Goal: Book appointment/travel/reservation

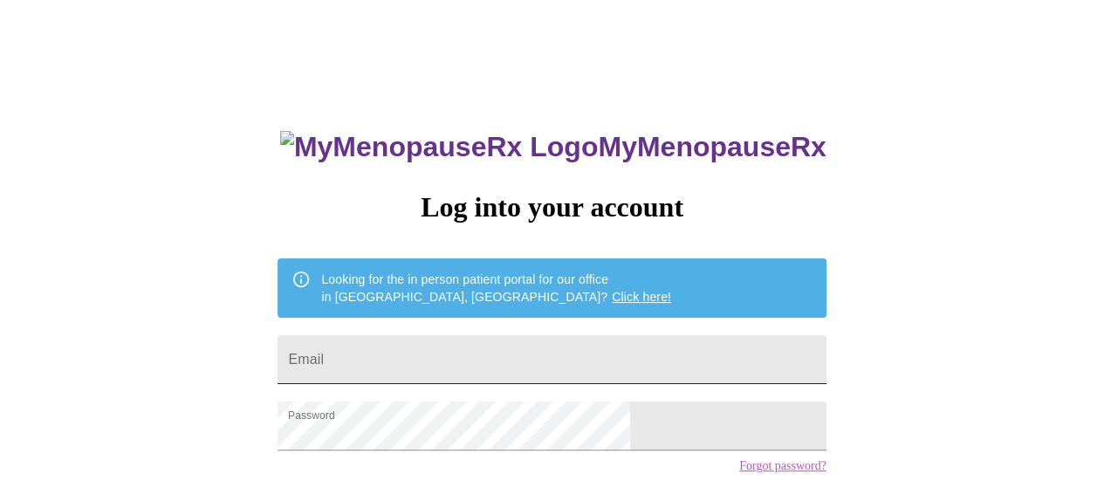
click at [473, 355] on input "Email" at bounding box center [552, 359] width 548 height 49
type input "[EMAIL_ADDRESS][DOMAIN_NAME]"
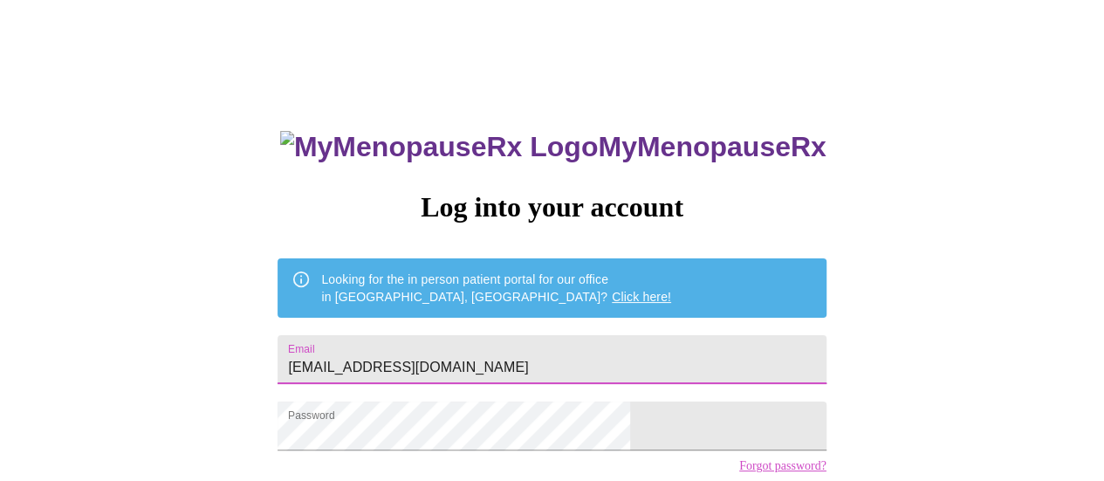
scroll to position [134, 0]
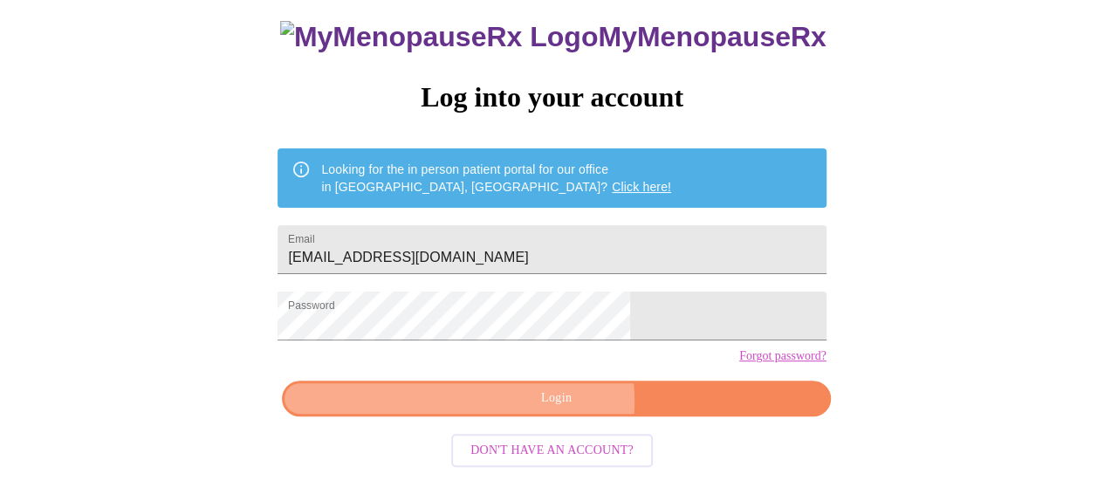
click at [555, 407] on span "Login" at bounding box center [556, 399] width 508 height 22
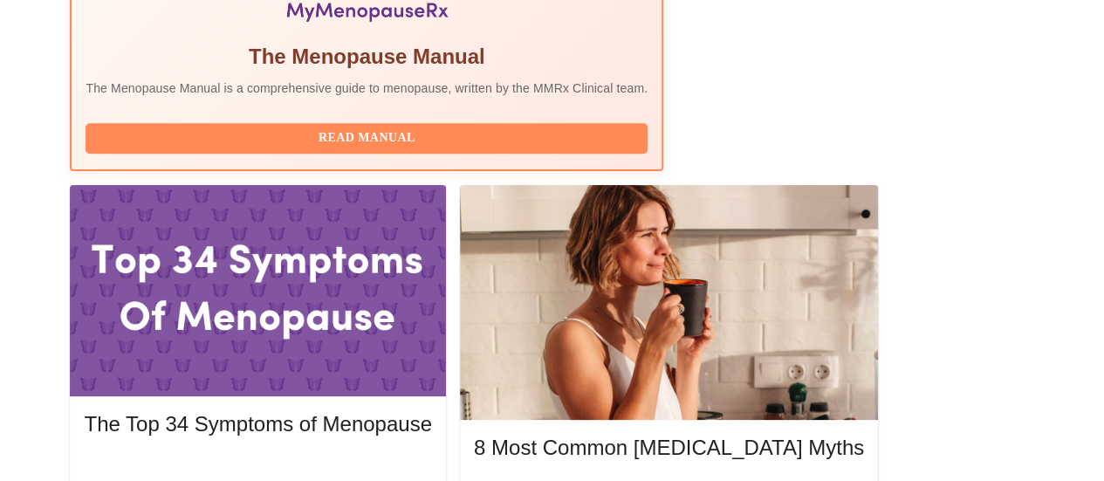
scroll to position [686, 0]
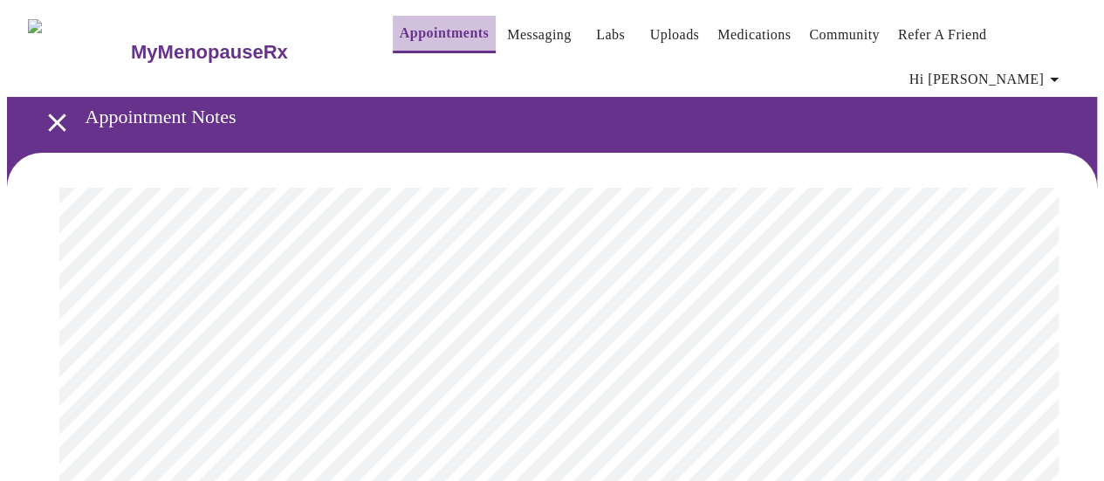
click at [405, 39] on link "Appointments" at bounding box center [444, 33] width 89 height 24
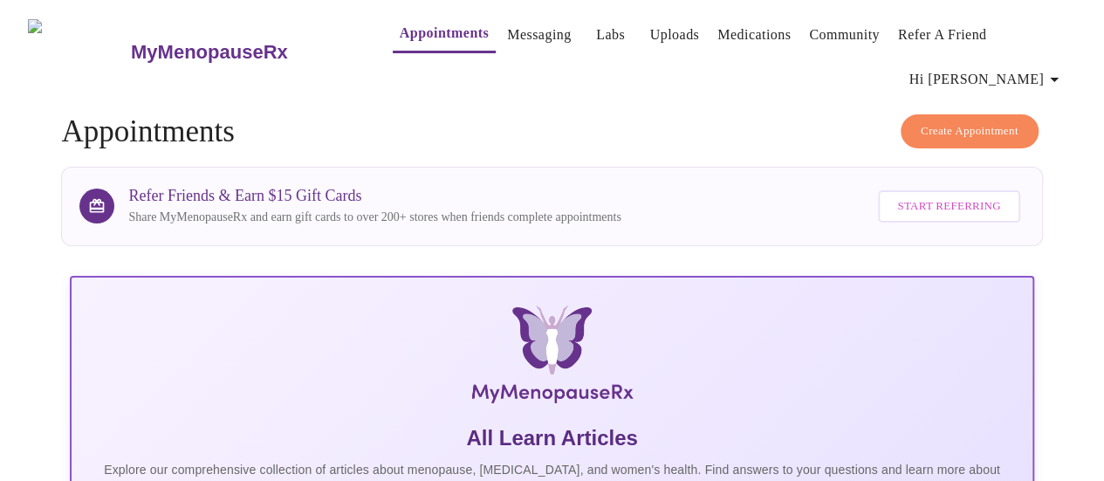
click at [967, 121] on span "Create Appointment" at bounding box center [970, 131] width 98 height 20
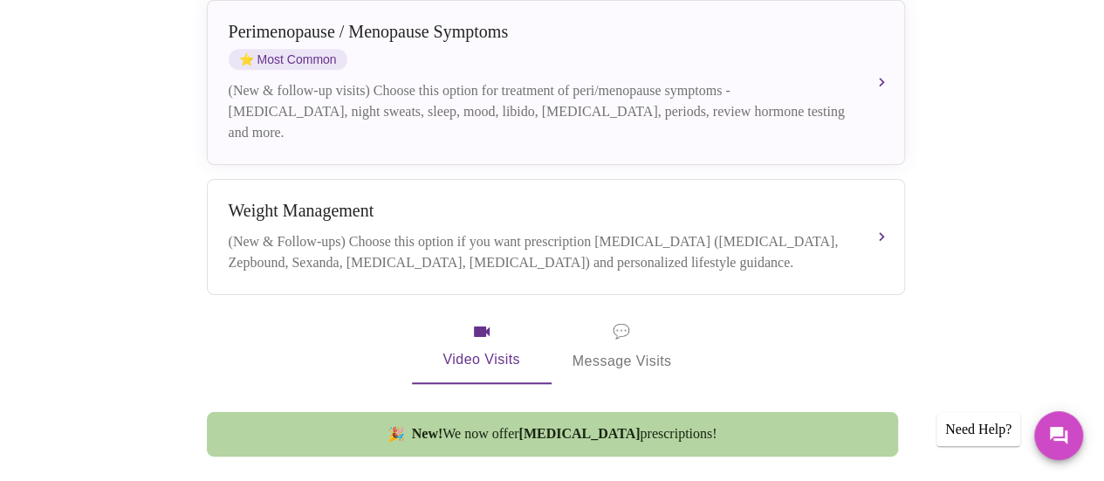
scroll to position [440, 0]
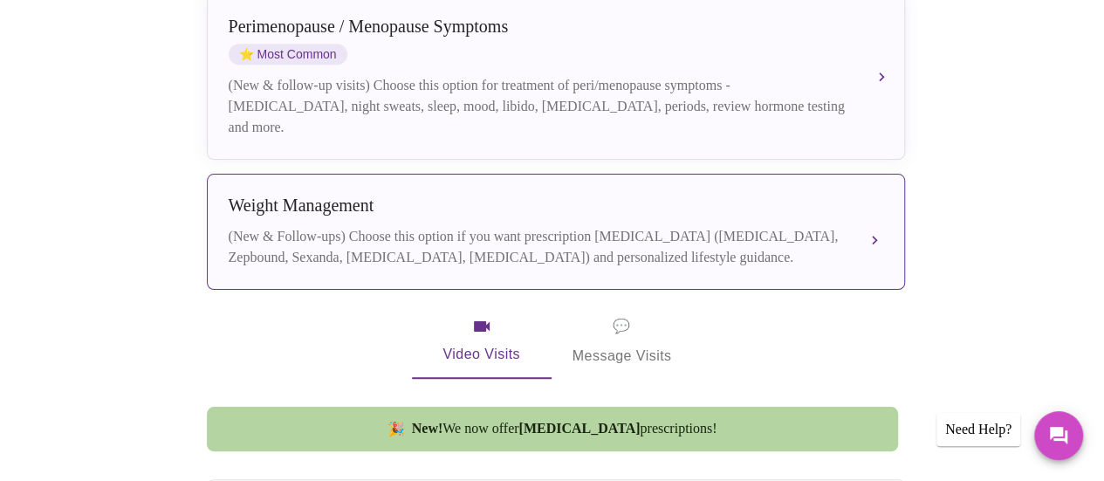
click at [653, 226] on div "(New & Follow-ups) Choose this option if you want prescription [MEDICAL_DATA] (…" at bounding box center [539, 247] width 620 height 42
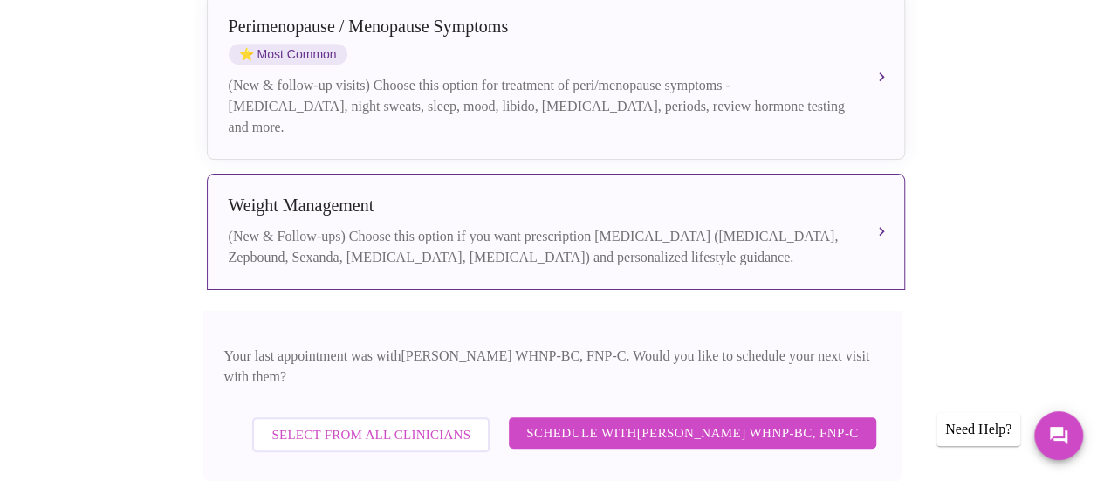
click at [695, 422] on span "Schedule with [PERSON_NAME] WHNP-BC, FNP-C" at bounding box center [692, 433] width 332 height 23
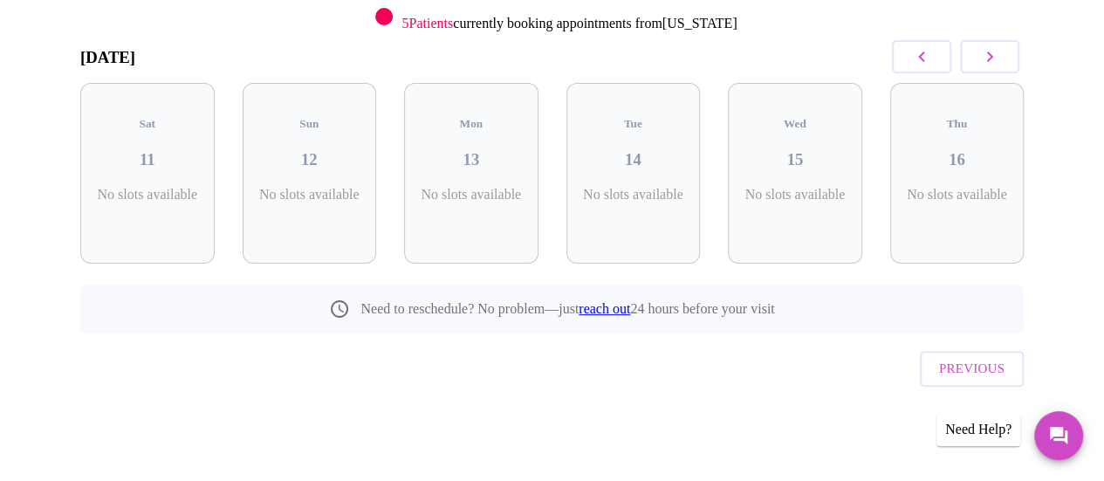
scroll to position [204, 0]
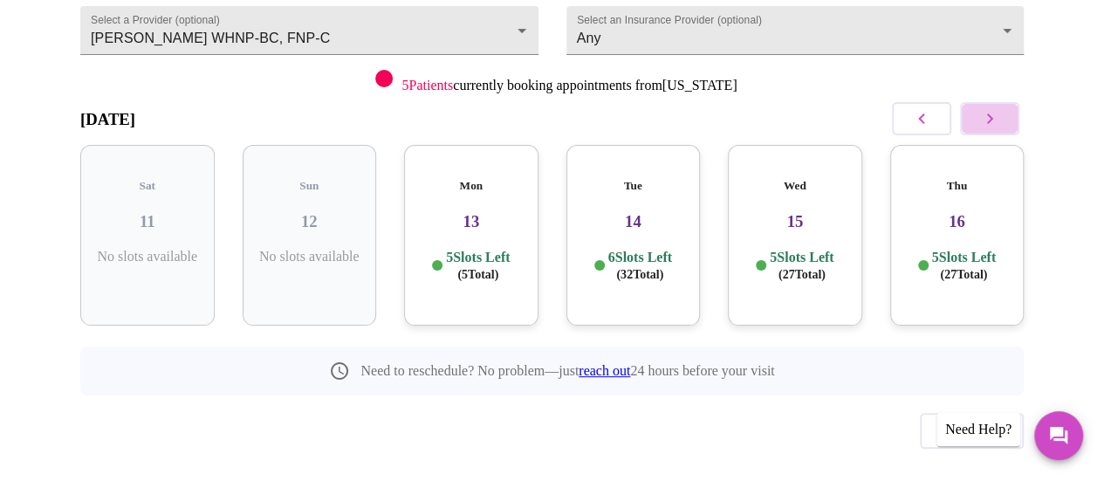
click at [1000, 108] on icon "button" at bounding box center [989, 118] width 21 height 21
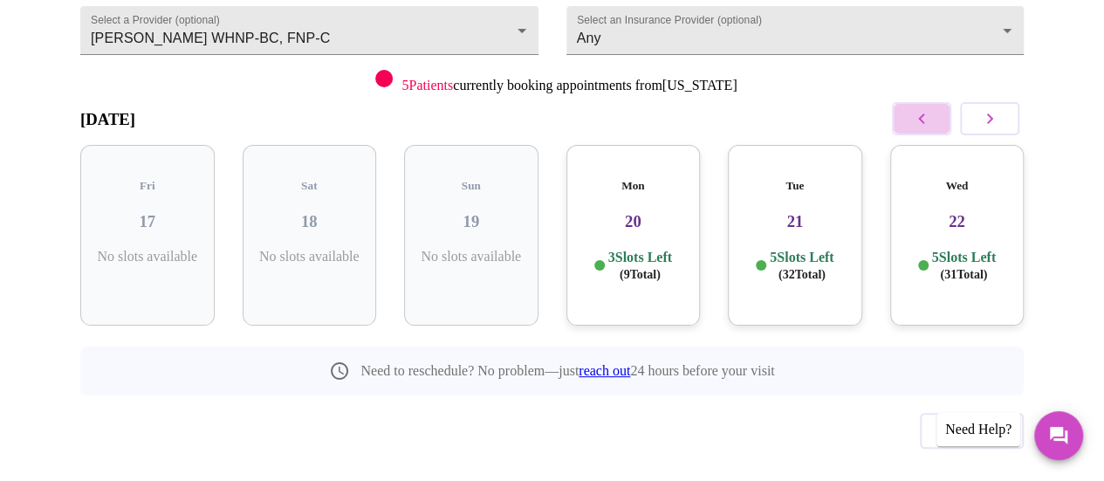
click at [928, 108] on icon "button" at bounding box center [921, 118] width 21 height 21
click at [945, 212] on h3 "16" at bounding box center [957, 221] width 107 height 19
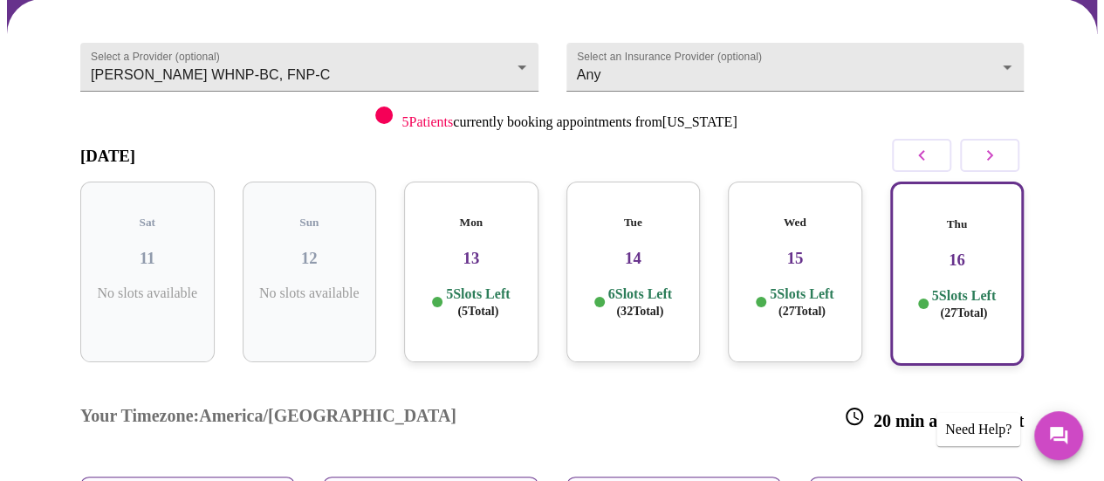
scroll to position [179, 0]
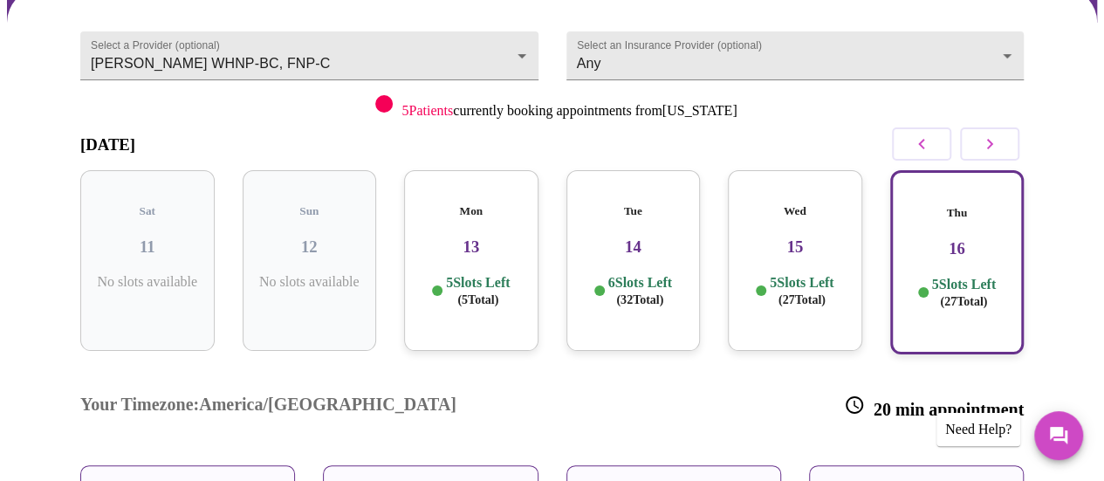
click at [475, 217] on div "Mon 13 5 Slots Left ( 5 Total)" at bounding box center [471, 260] width 134 height 181
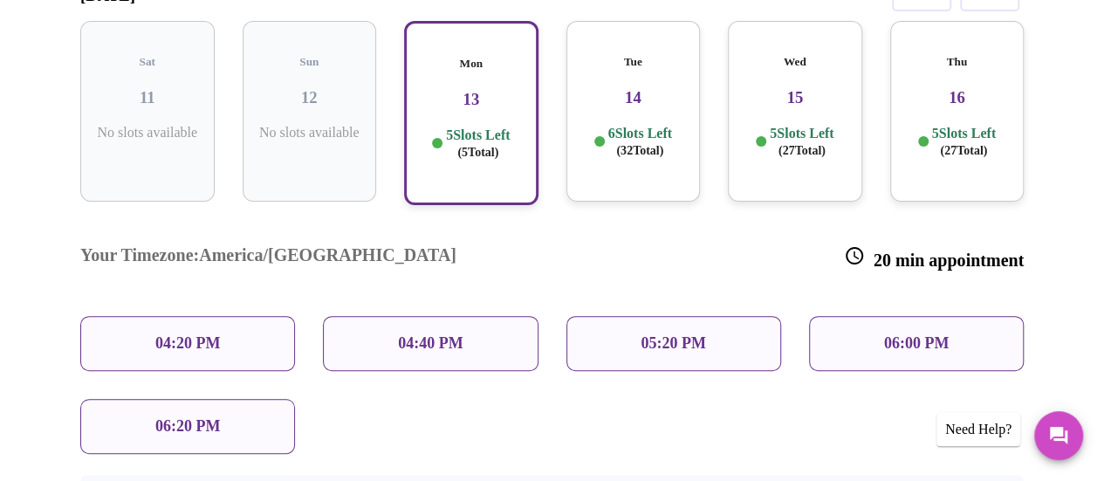
scroll to position [336, 0]
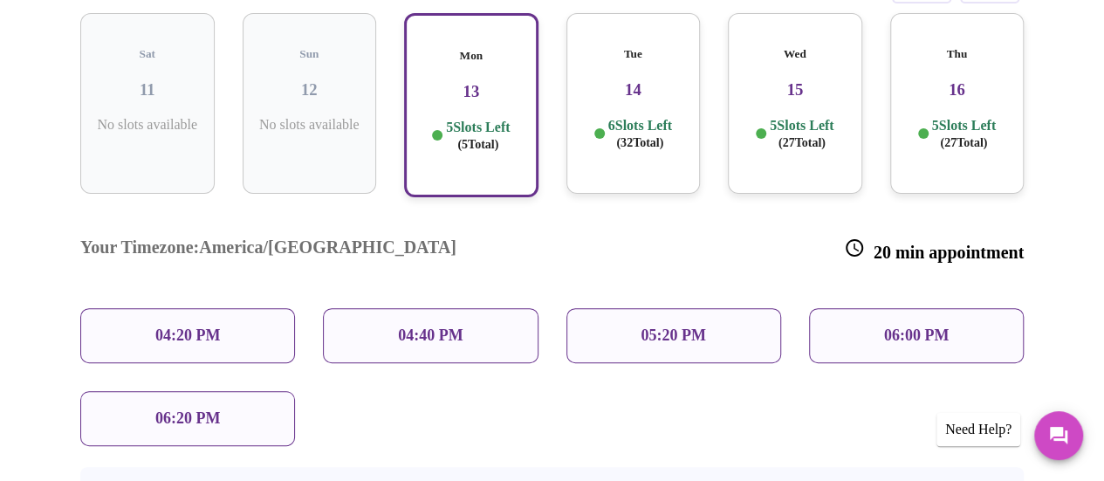
click at [236, 391] on div "06:20 PM" at bounding box center [187, 418] width 215 height 55
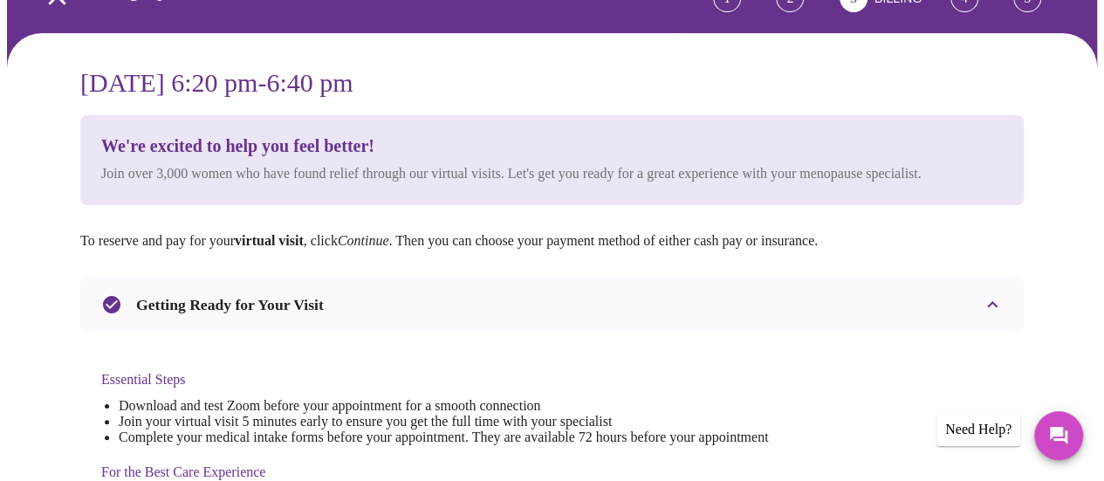
scroll to position [0, 0]
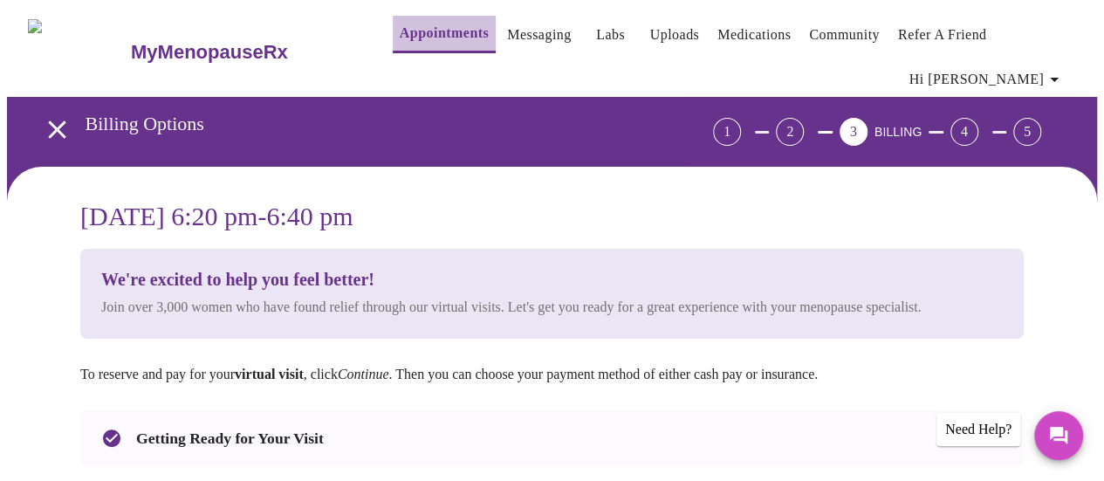
click at [419, 37] on link "Appointments" at bounding box center [444, 33] width 89 height 24
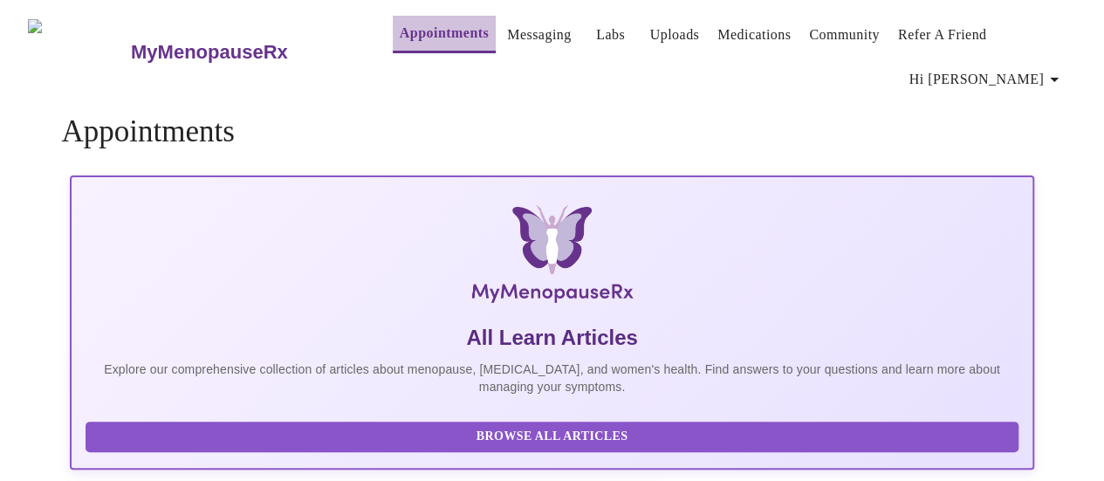
click at [400, 41] on link "Appointments" at bounding box center [444, 33] width 89 height 24
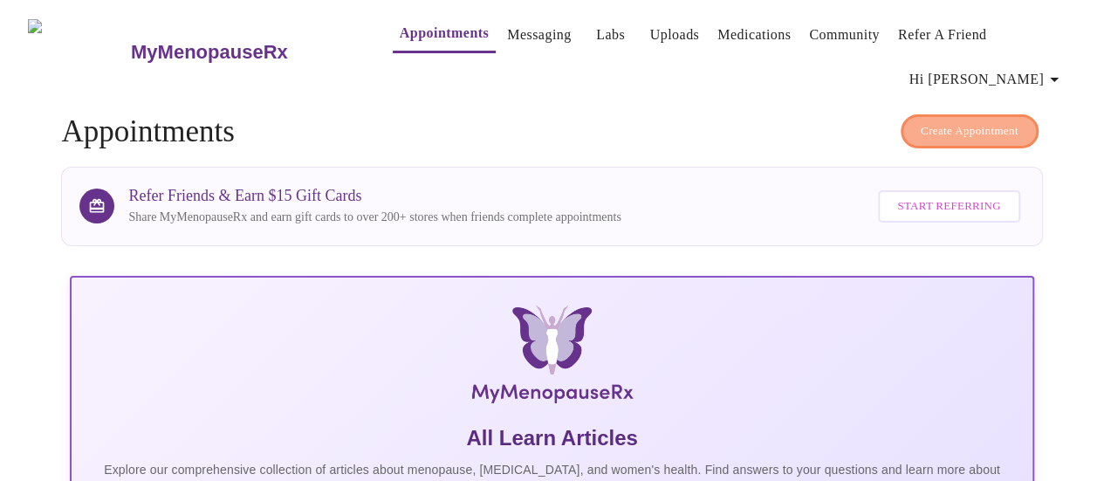
click at [1019, 121] on span "Create Appointment" at bounding box center [970, 131] width 98 height 20
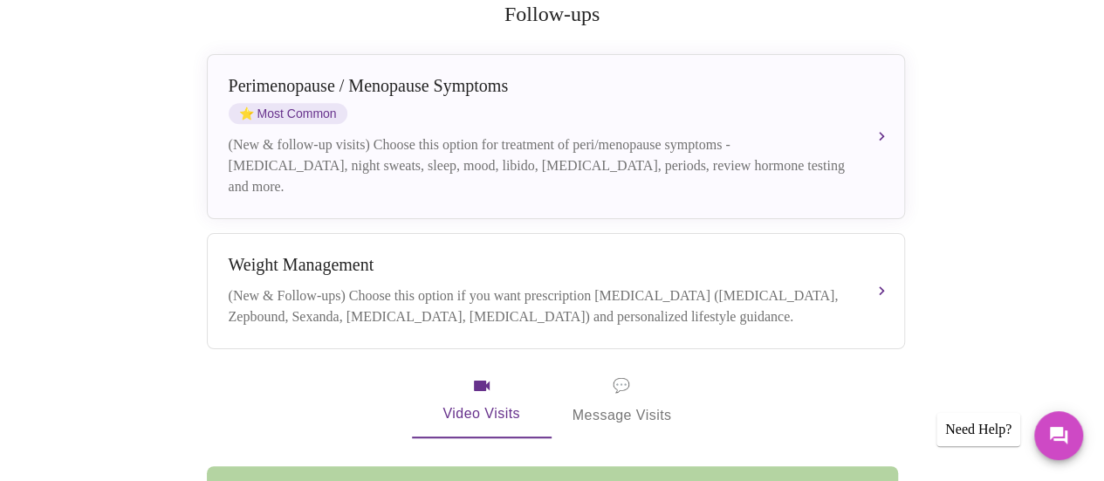
scroll to position [472, 0]
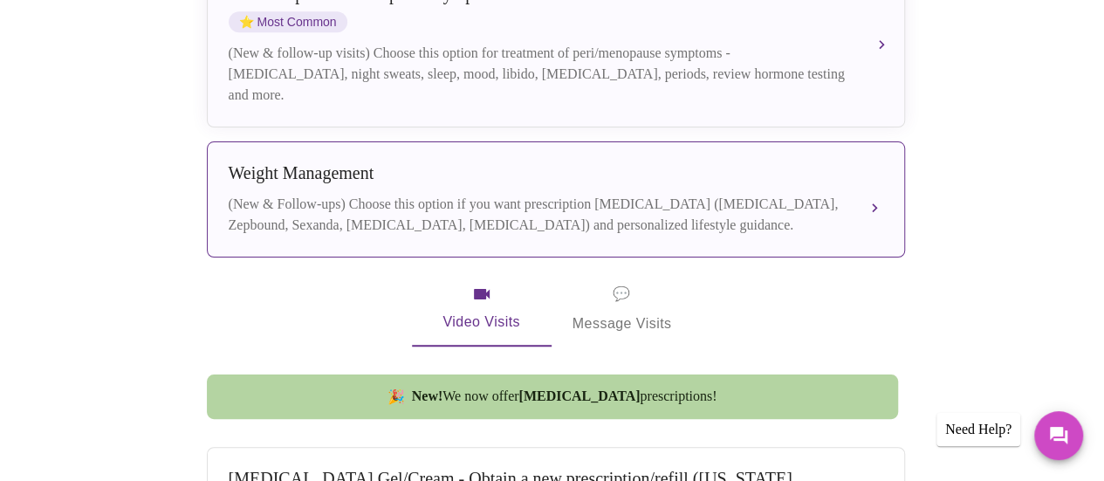
click at [681, 194] on div "(New & Follow-ups) Choose this option if you want prescription [MEDICAL_DATA] (…" at bounding box center [539, 215] width 620 height 42
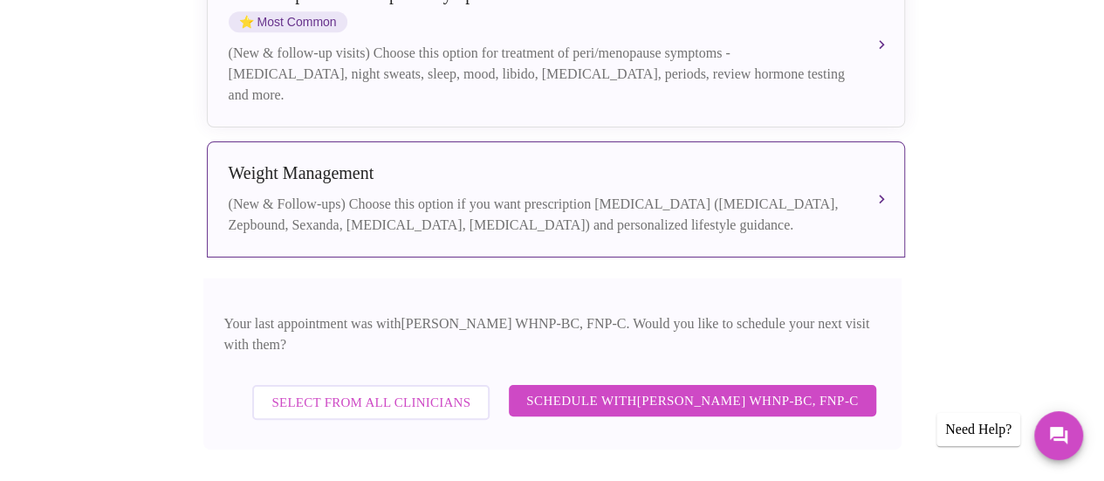
click at [749, 389] on span "Schedule with [PERSON_NAME] WHNP-BC, FNP-C" at bounding box center [692, 400] width 332 height 23
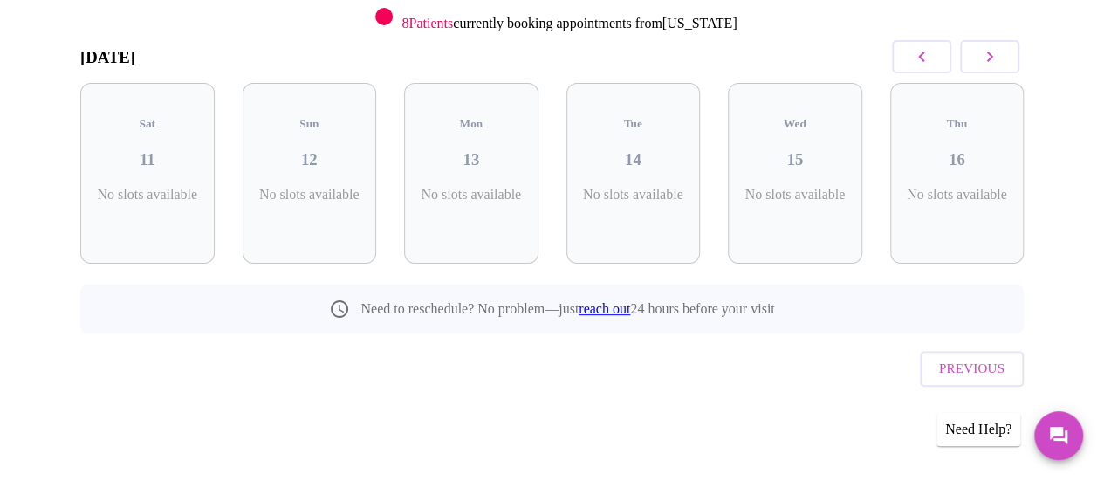
scroll to position [204, 0]
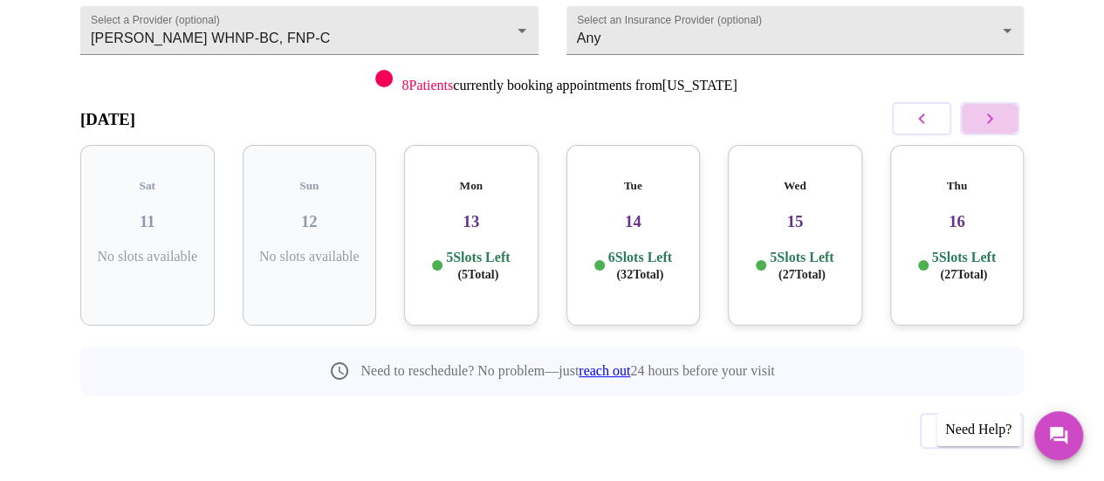
click at [1000, 108] on icon "button" at bounding box center [989, 118] width 21 height 21
click at [920, 108] on icon "button" at bounding box center [921, 118] width 21 height 21
click at [982, 249] on p "5 Slots Left ( 27 Total)" at bounding box center [964, 266] width 64 height 34
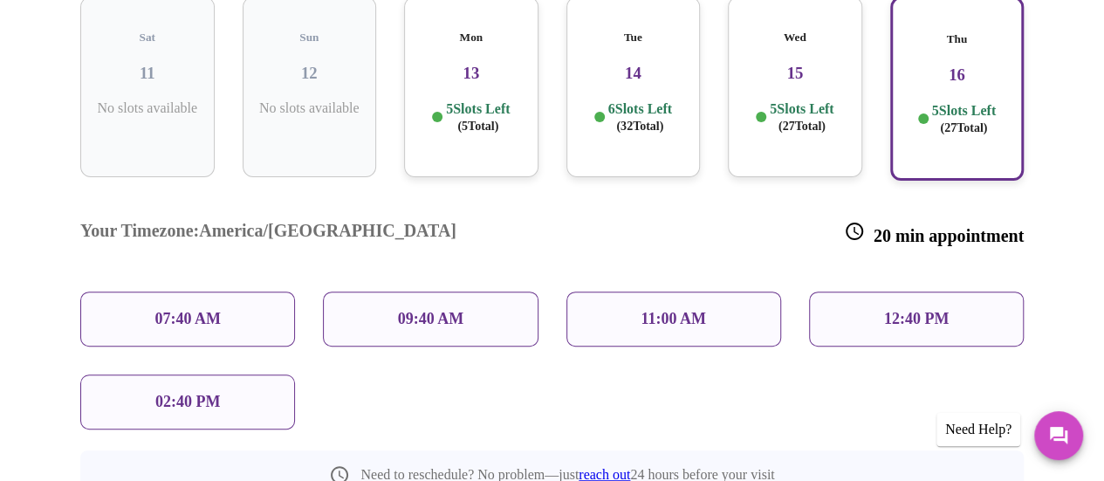
scroll to position [281, 0]
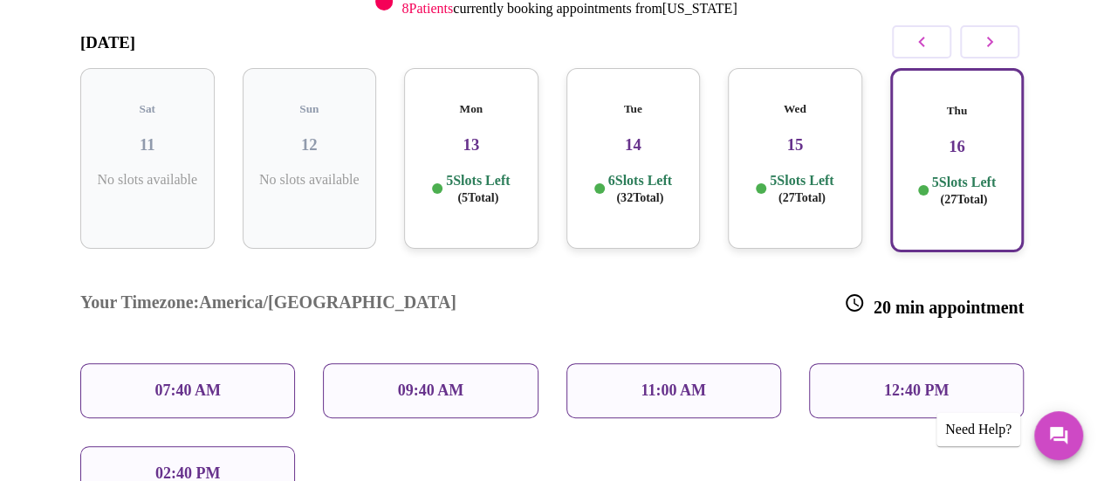
click at [813, 135] on h3 "15" at bounding box center [795, 144] width 107 height 19
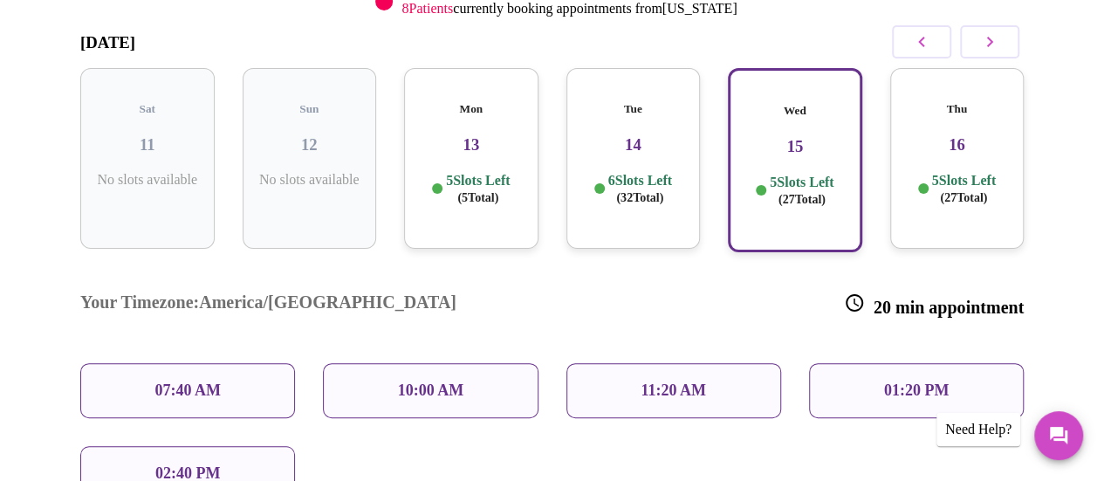
click at [634, 116] on div "Tue 14 6 Slots Left ( 32 Total)" at bounding box center [634, 158] width 134 height 181
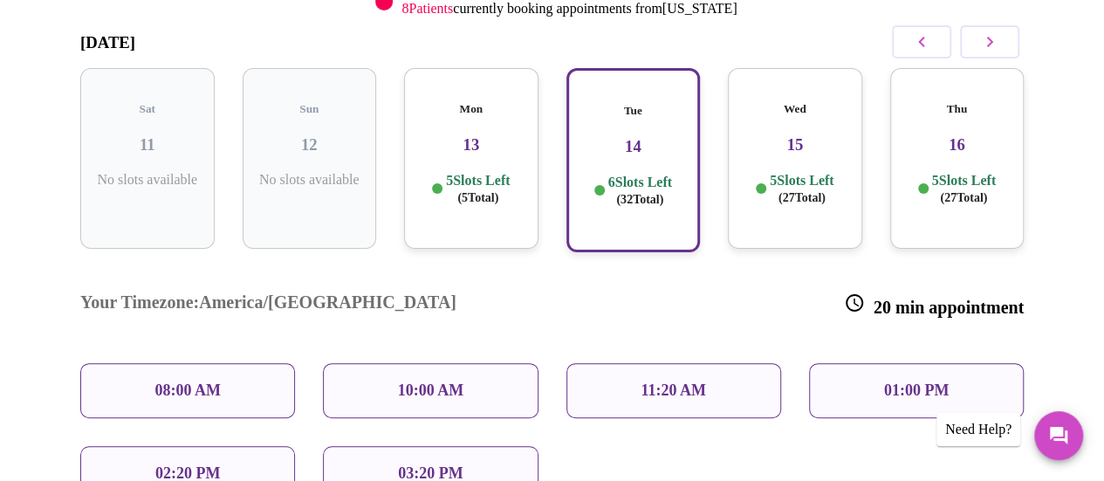
click at [477, 135] on h3 "13" at bounding box center [471, 144] width 107 height 19
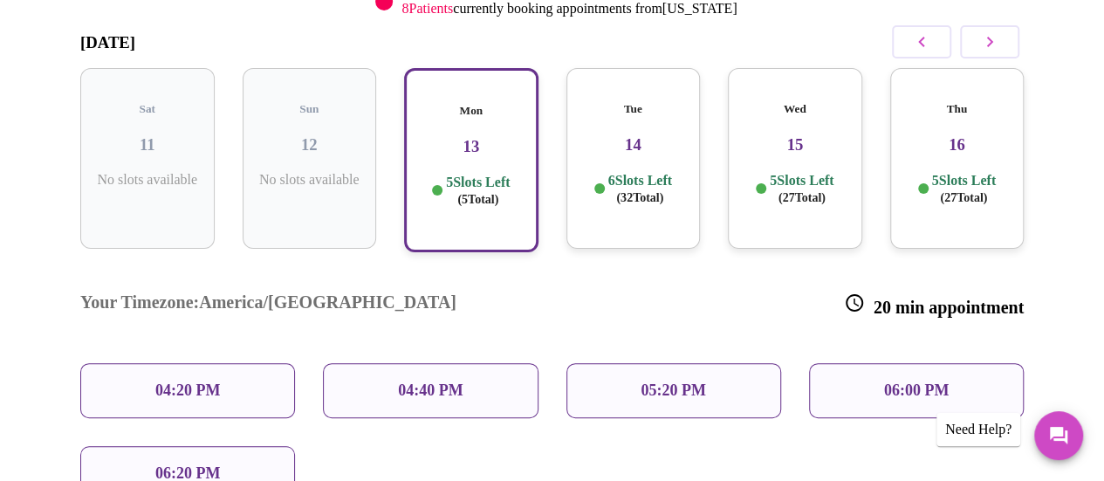
click at [248, 446] on div "06:20 PM" at bounding box center [187, 473] width 215 height 55
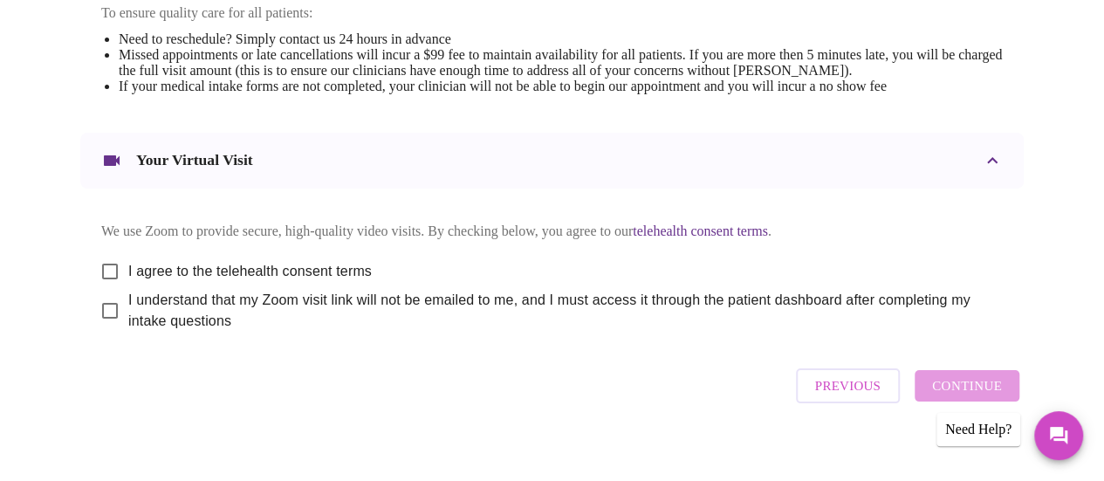
scroll to position [789, 0]
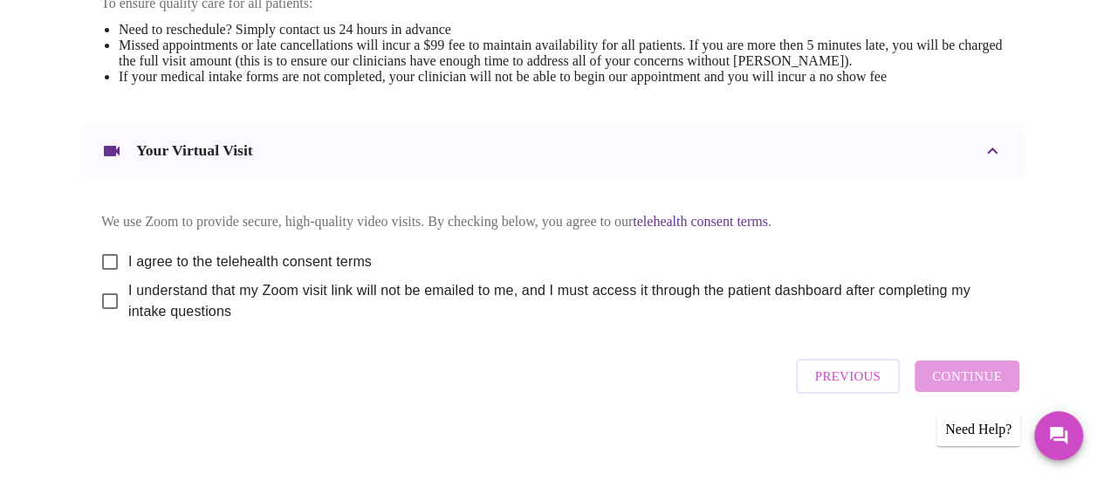
click at [101, 249] on input "I agree to the telehealth consent terms" at bounding box center [110, 262] width 37 height 37
checkbox input "true"
click at [100, 297] on input "I understand that my Zoom visit link will not be emailed to me, and I must acce…" at bounding box center [110, 301] width 37 height 37
checkbox input "true"
click at [965, 375] on span "Continue" at bounding box center [967, 376] width 70 height 23
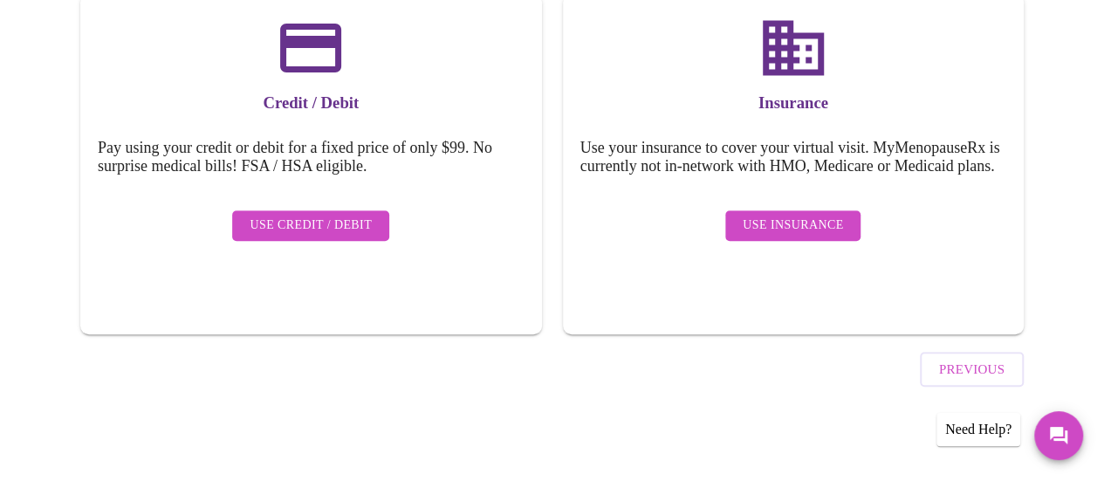
scroll to position [262, 0]
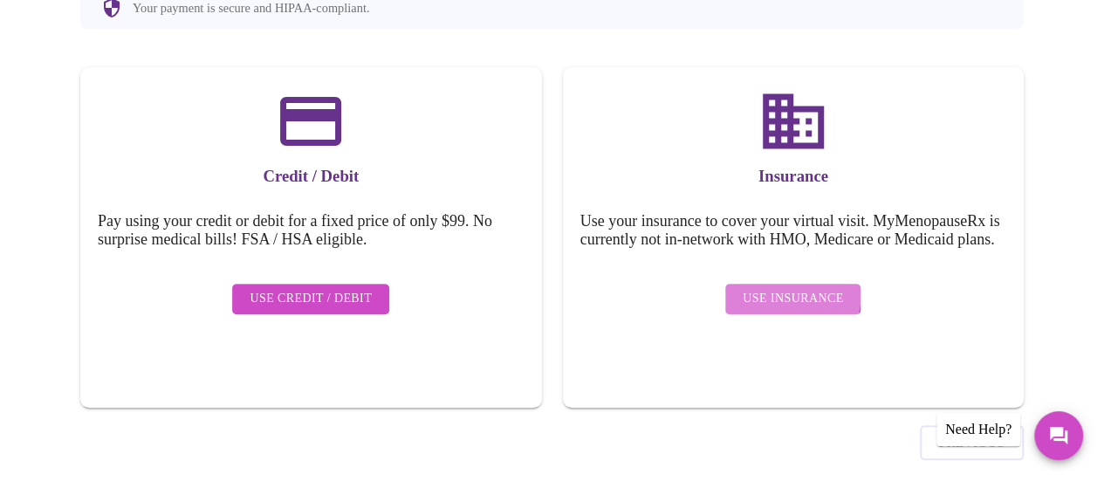
click at [778, 288] on span "Use Insurance" at bounding box center [793, 299] width 100 height 22
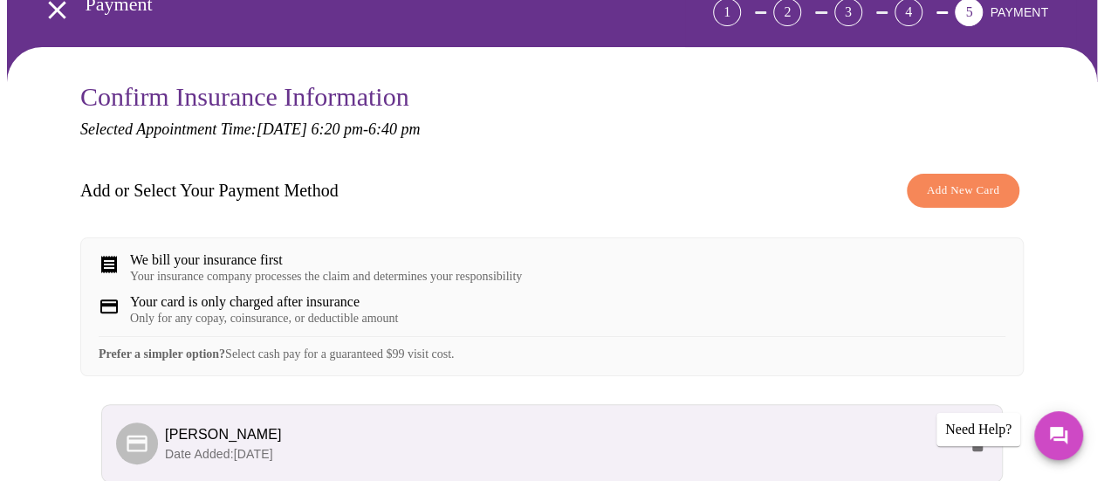
scroll to position [276, 0]
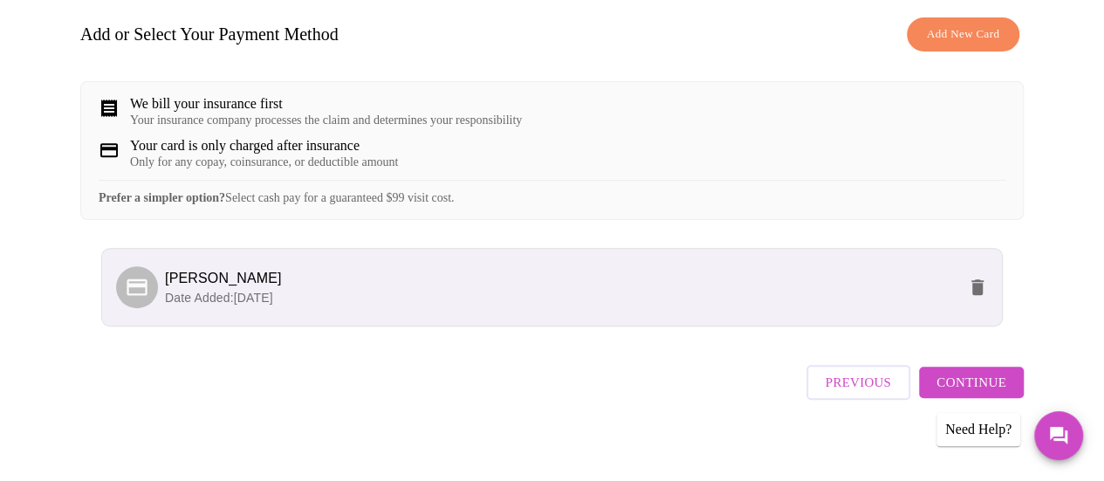
click at [223, 289] on p "Date Added: [DATE]" at bounding box center [561, 297] width 792 height 17
click at [116, 274] on div at bounding box center [137, 287] width 42 height 42
click at [993, 374] on span "Continue" at bounding box center [972, 382] width 70 height 23
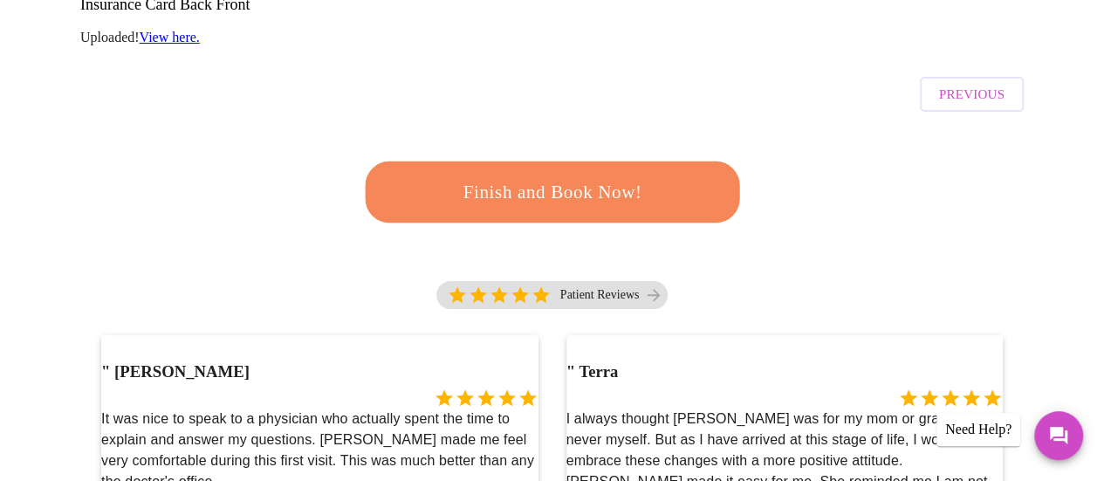
scroll to position [497, 0]
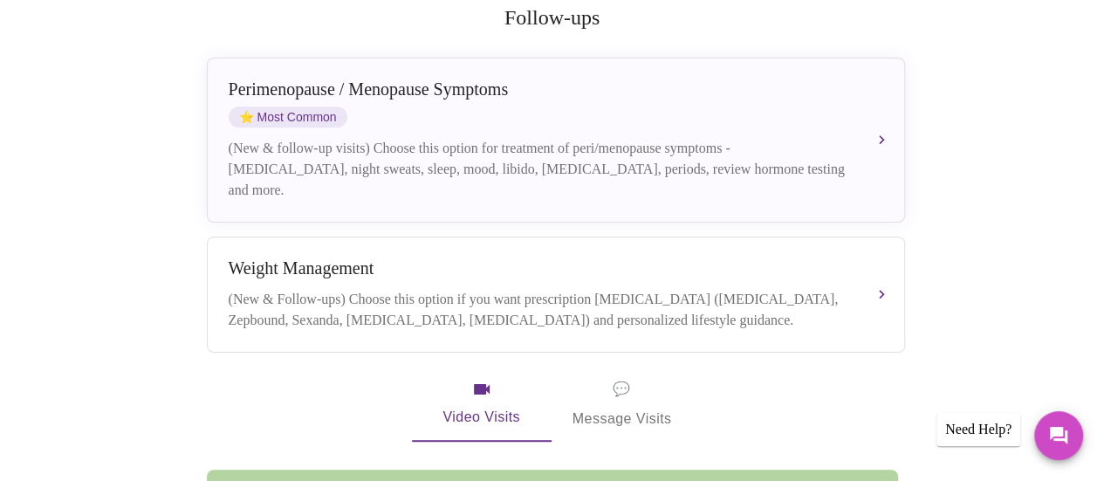
scroll to position [374, 0]
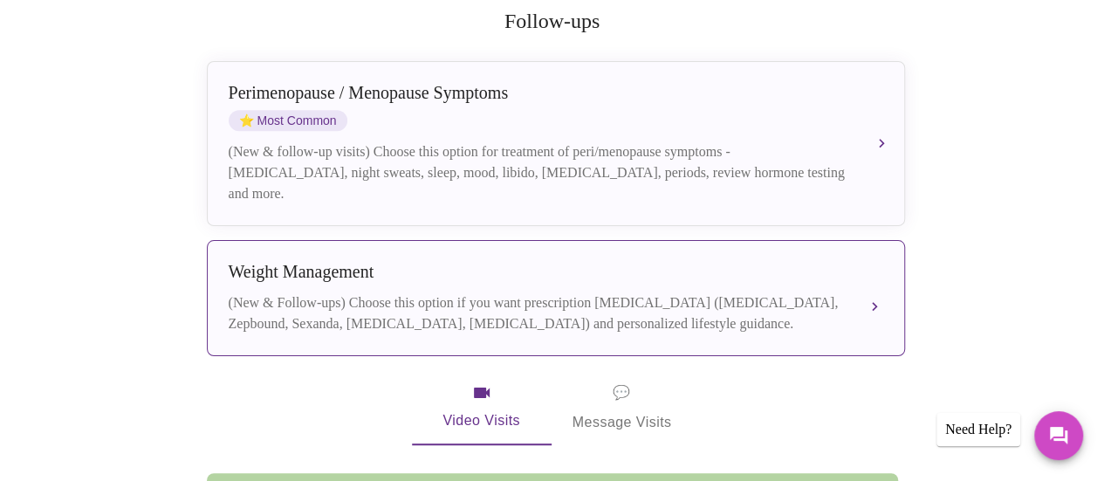
click at [681, 292] on div "(New & Follow-ups) Choose this option if you want prescription [MEDICAL_DATA] (…" at bounding box center [539, 313] width 620 height 42
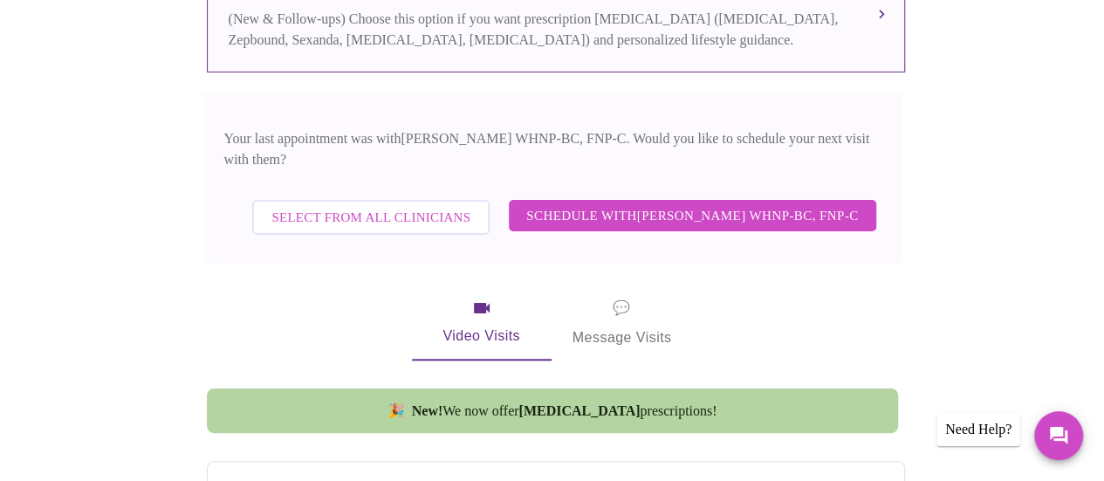
scroll to position [674, 0]
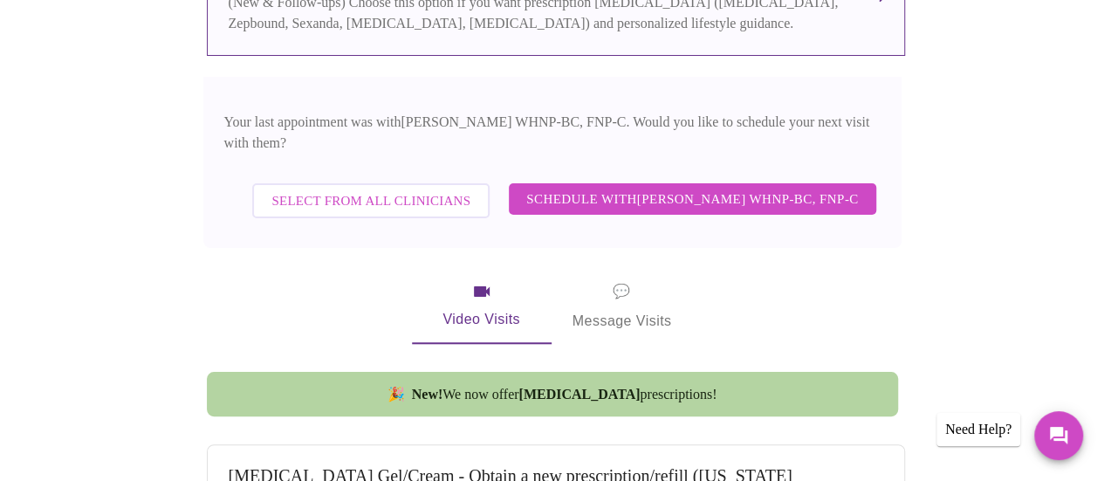
click at [700, 188] on span "Schedule with [PERSON_NAME] WHNP-BC, FNP-C" at bounding box center [692, 199] width 332 height 23
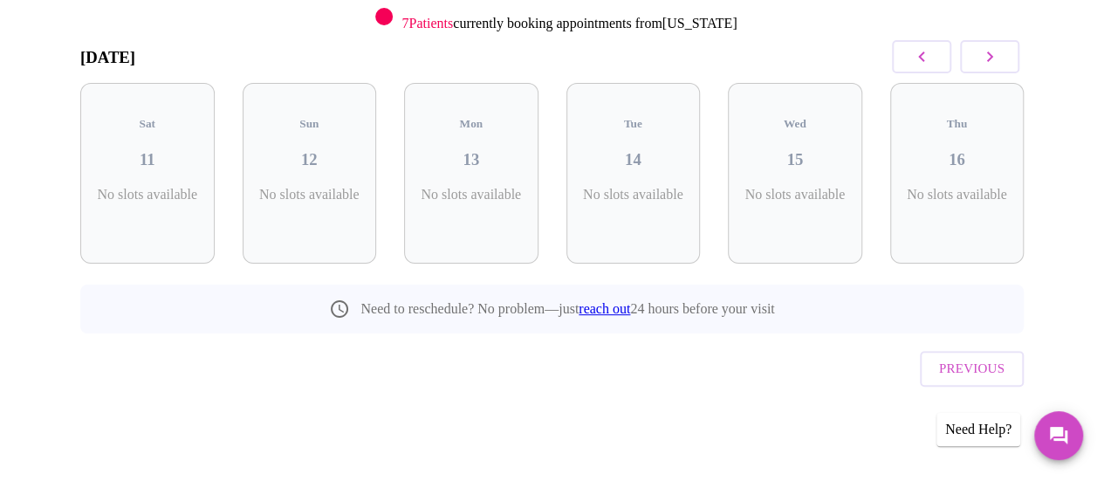
scroll to position [204, 0]
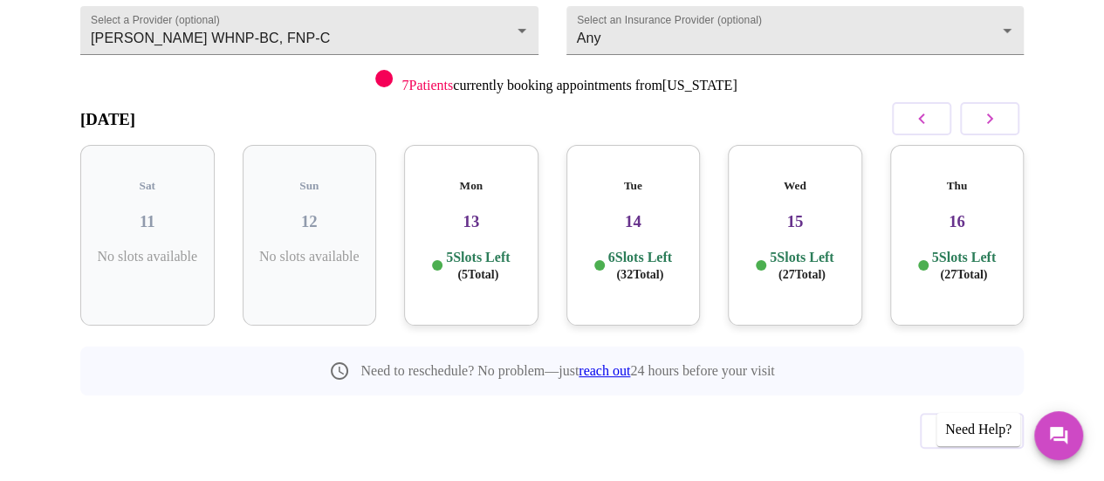
click at [466, 212] on h3 "13" at bounding box center [471, 221] width 107 height 19
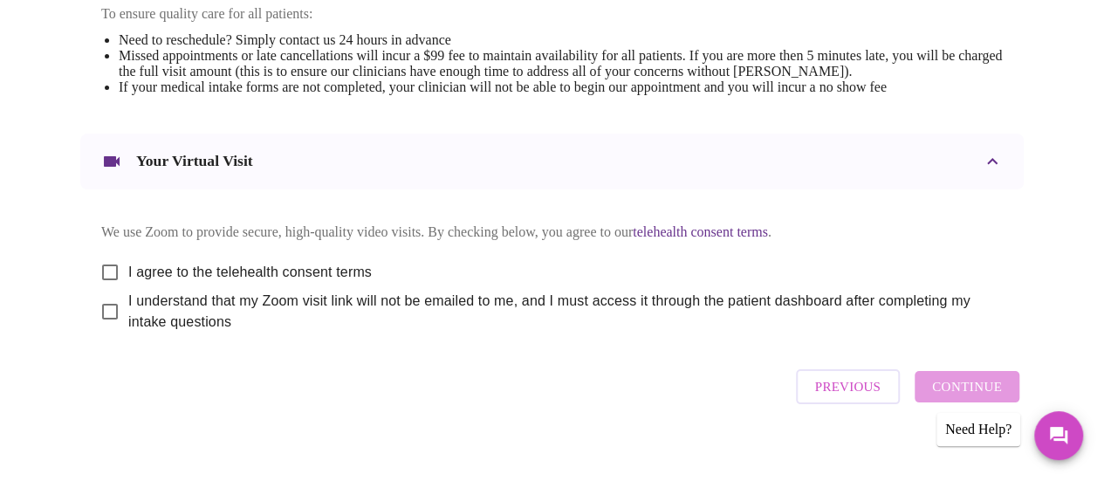
scroll to position [789, 0]
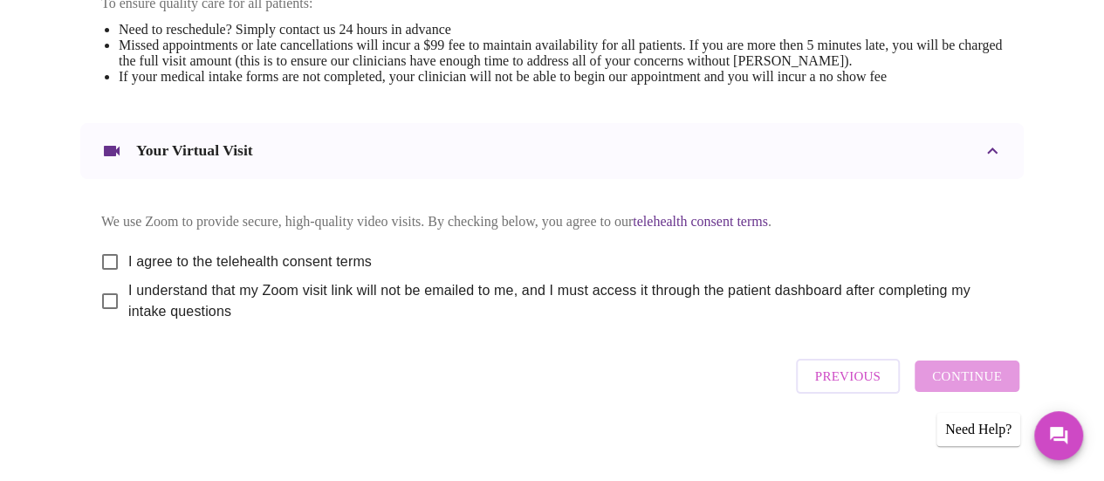
click at [105, 244] on input "I agree to the telehealth consent terms" at bounding box center [110, 262] width 37 height 37
checkbox input "true"
click at [100, 292] on input "I understand that my Zoom visit link will not be emailed to me, and I must acce…" at bounding box center [110, 301] width 37 height 37
checkbox input "true"
click at [976, 373] on span "Continue" at bounding box center [967, 376] width 70 height 23
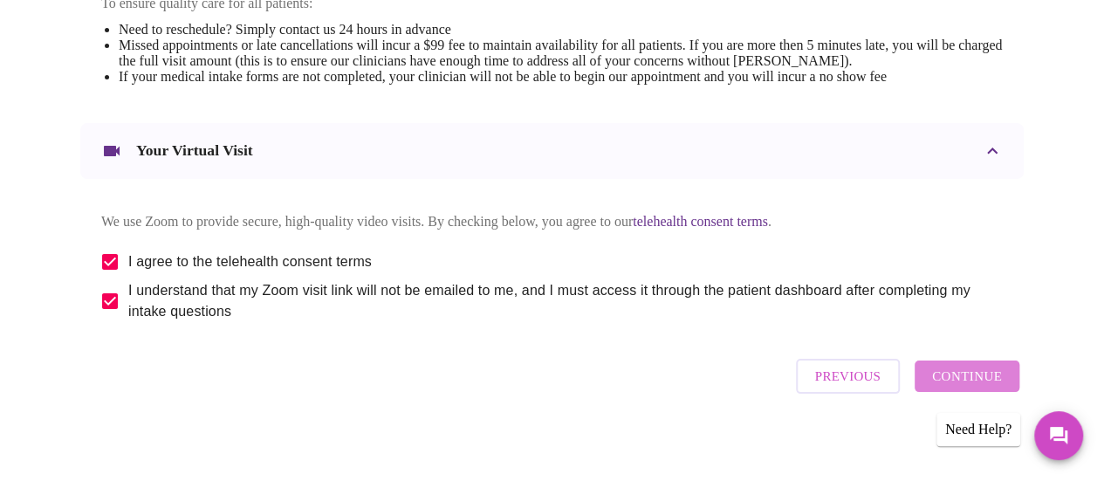
scroll to position [262, 0]
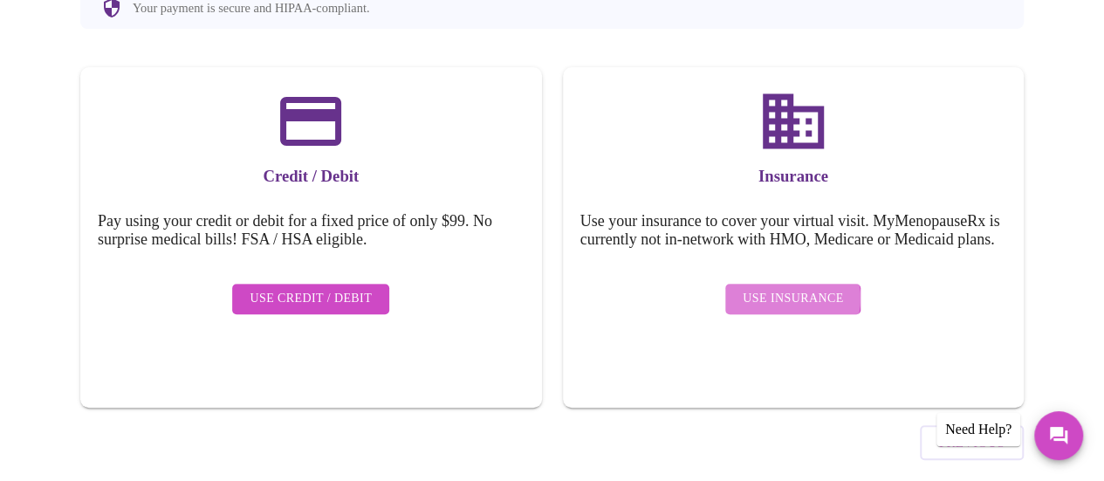
click at [796, 288] on span "Use Insurance" at bounding box center [793, 299] width 100 height 22
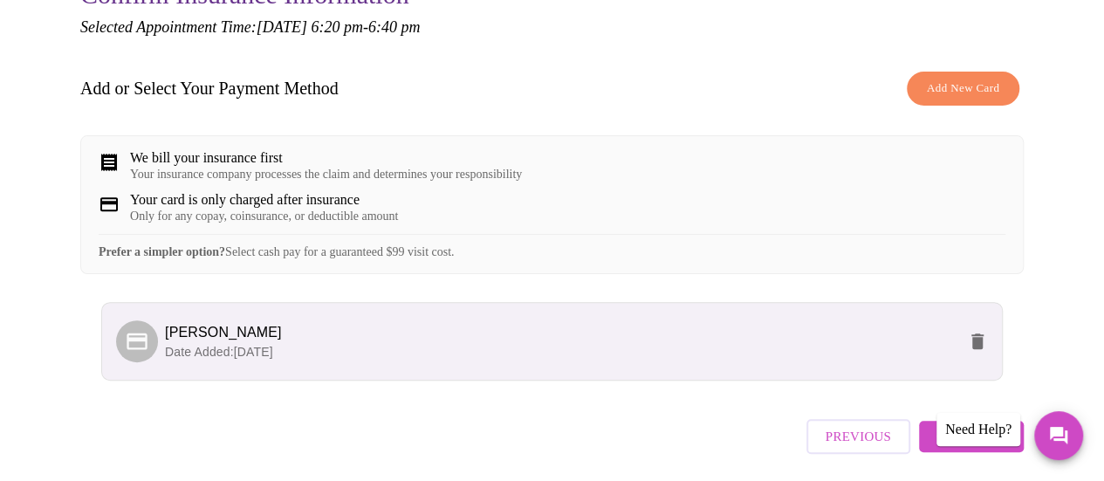
scroll to position [228, 0]
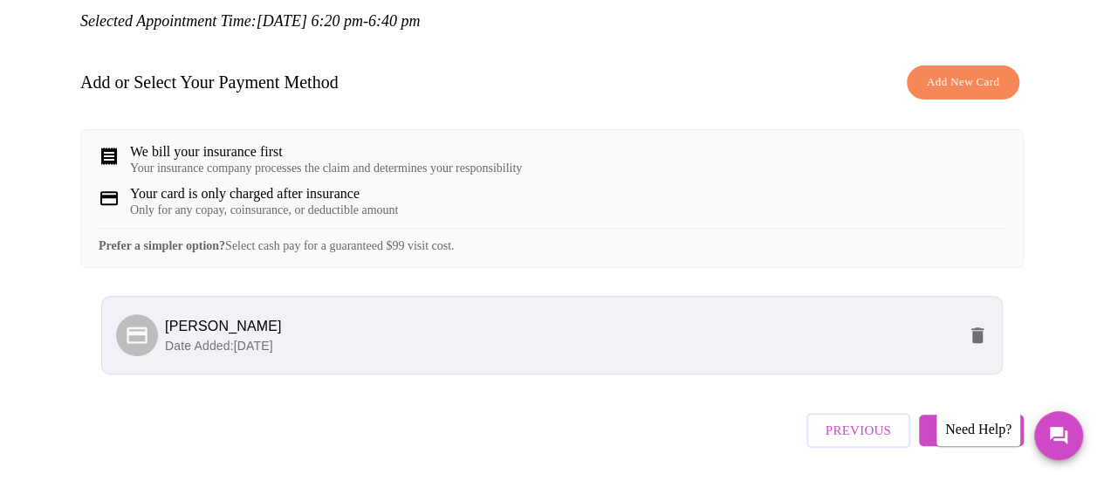
click at [168, 339] on span "Date Added: [DATE]" at bounding box center [219, 346] width 108 height 14
click at [127, 333] on icon at bounding box center [137, 335] width 24 height 24
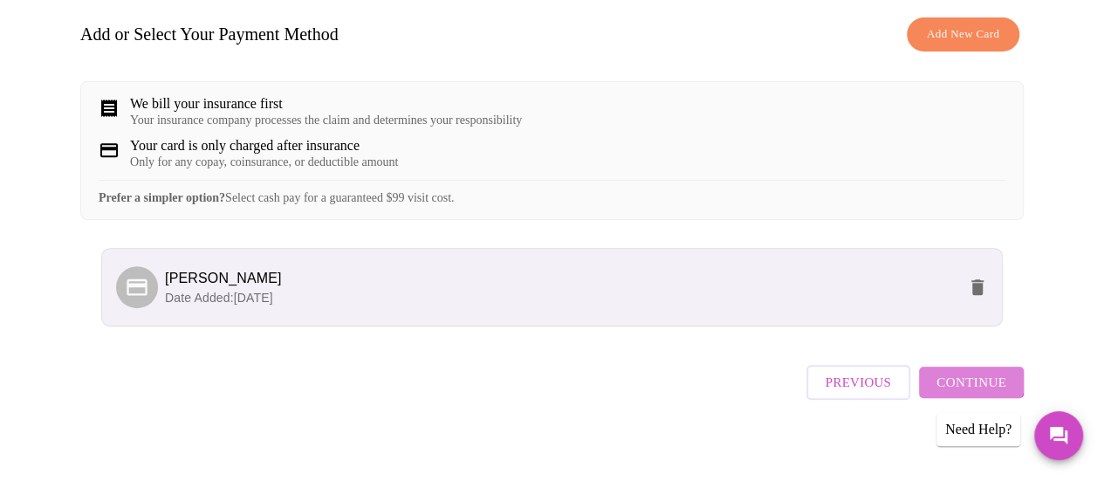
click at [978, 371] on span "Continue" at bounding box center [972, 382] width 70 height 23
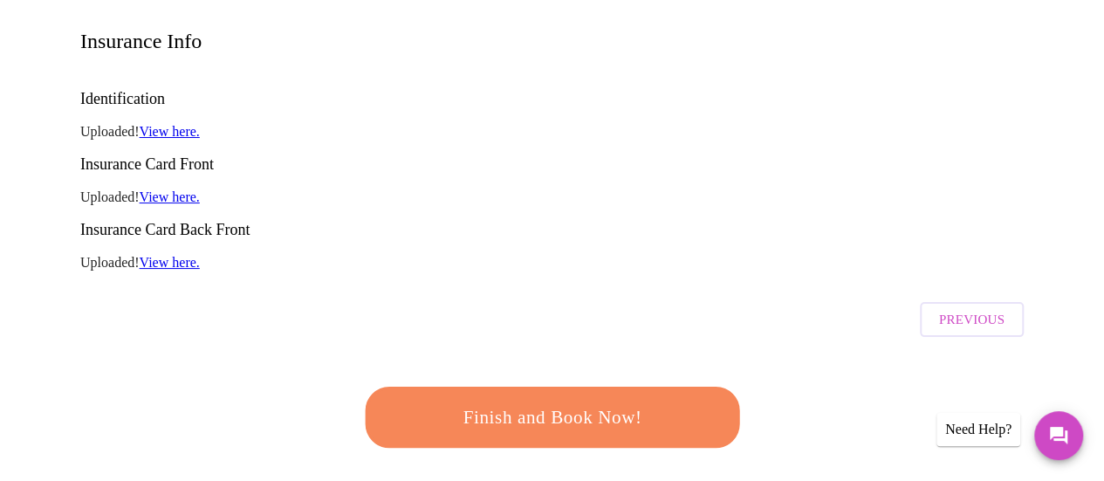
click at [641, 401] on span "Finish and Book Now!" at bounding box center [552, 417] width 336 height 33
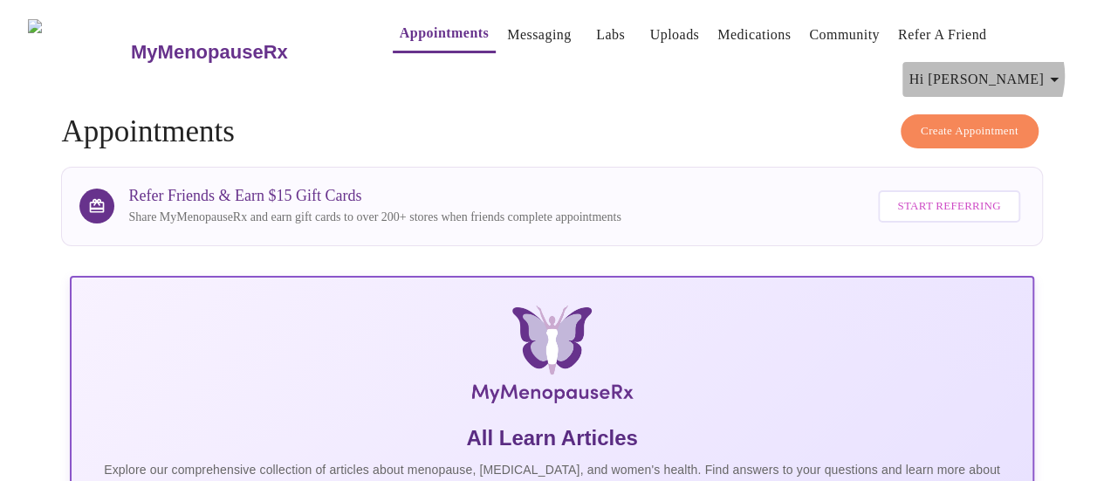
click at [1065, 69] on icon "button" at bounding box center [1054, 79] width 21 height 21
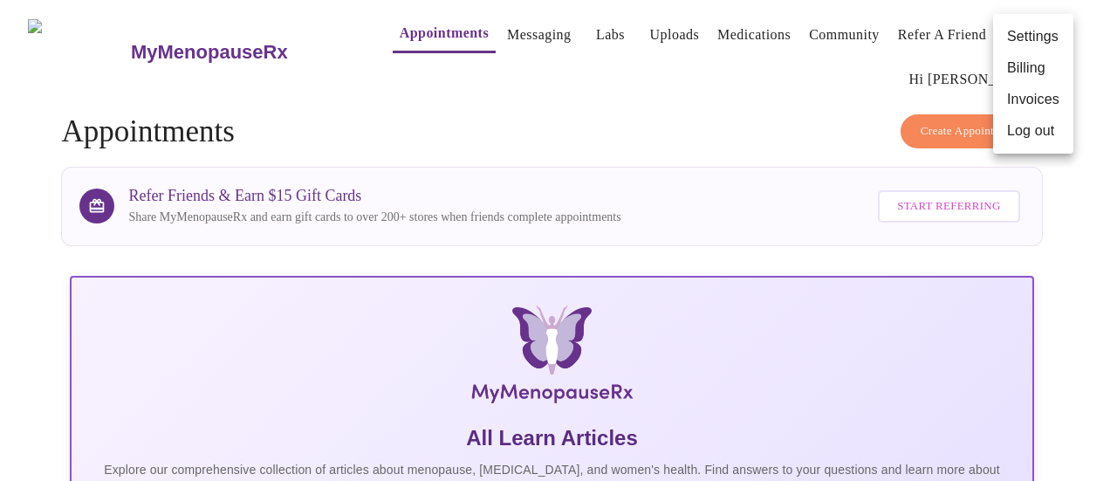
click at [1041, 128] on li "Log out" at bounding box center [1033, 130] width 80 height 31
